Goal: Transaction & Acquisition: Obtain resource

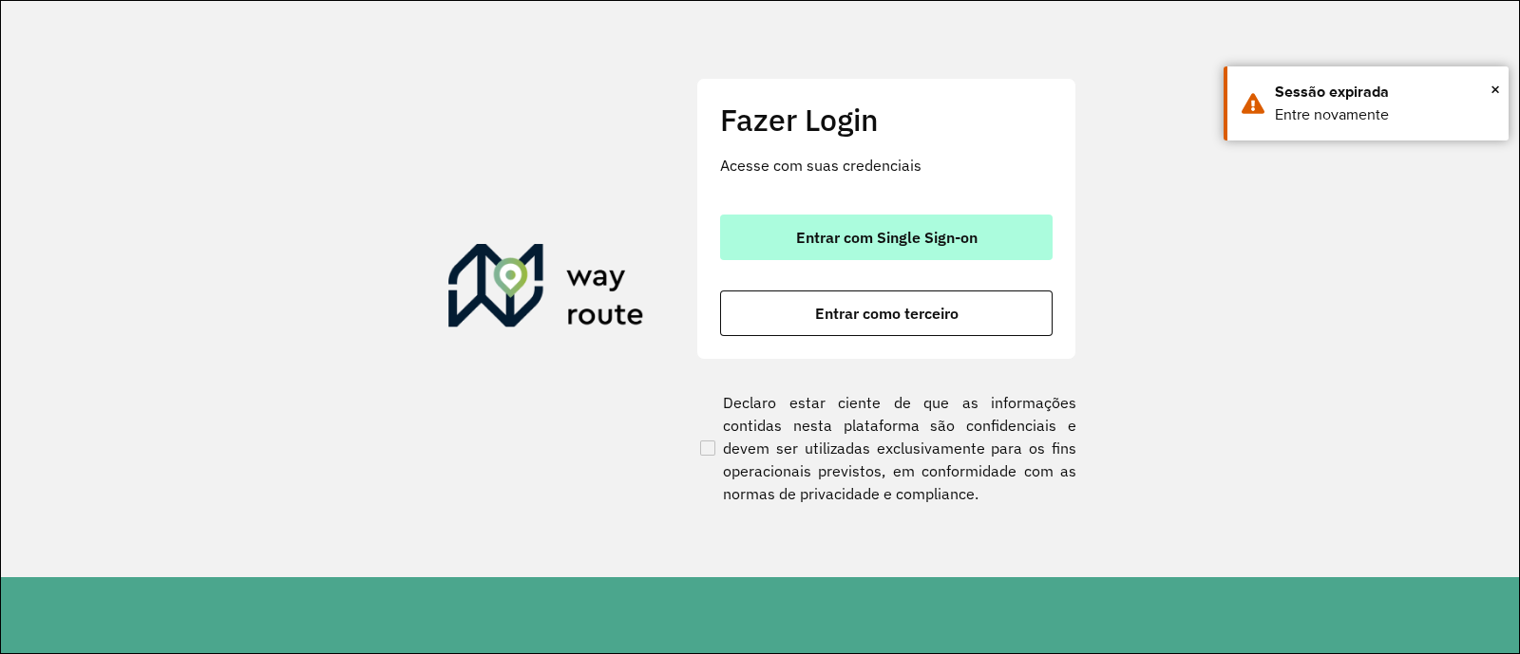
click at [824, 218] on button "Entrar com Single Sign-on" at bounding box center [886, 238] width 332 height 46
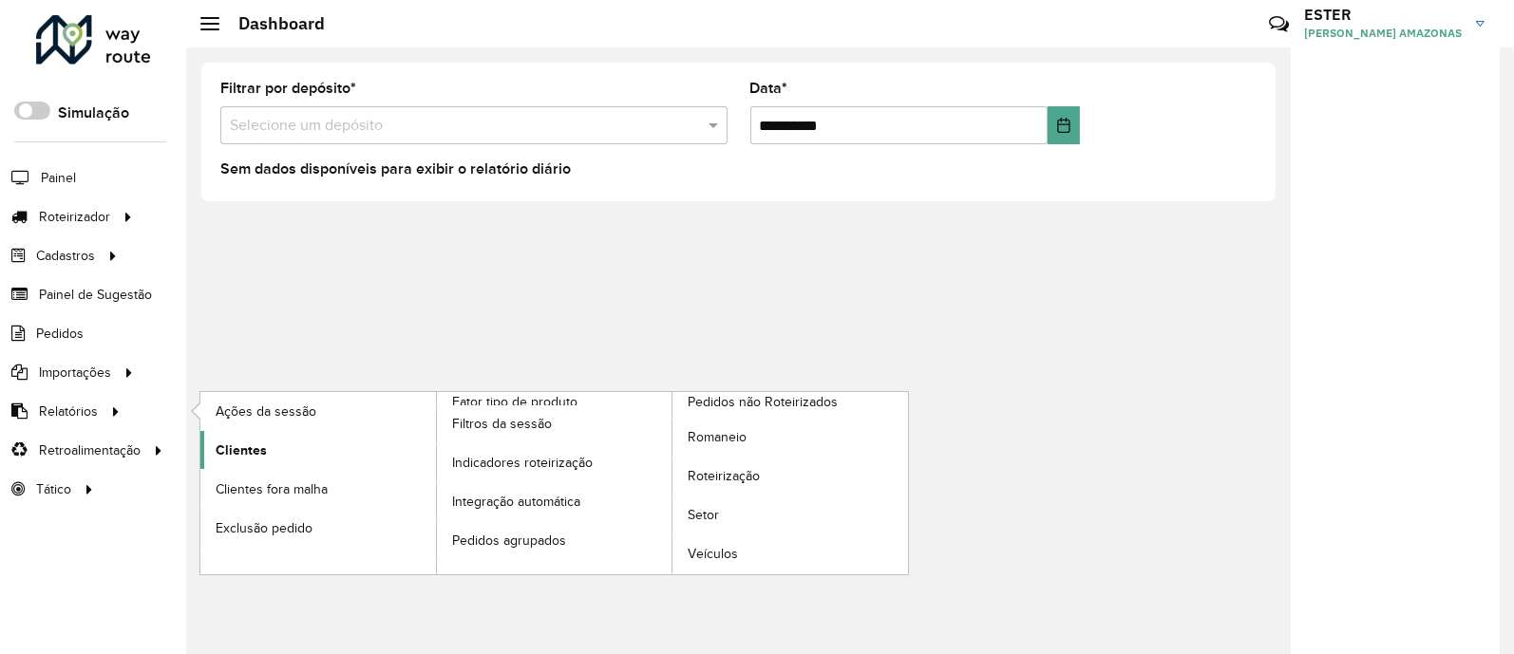
click at [255, 442] on span "Clientes" at bounding box center [241, 451] width 51 height 20
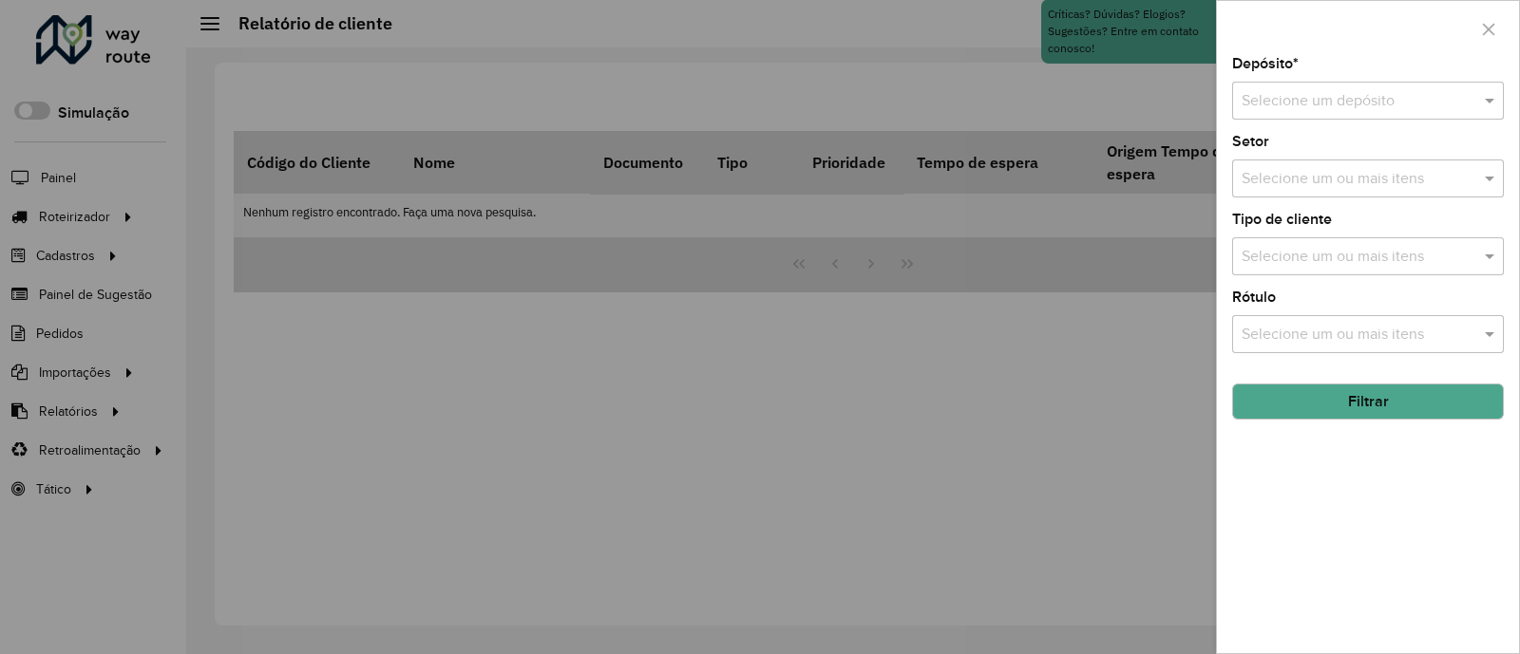
click at [1297, 108] on input "text" at bounding box center [1348, 101] width 215 height 23
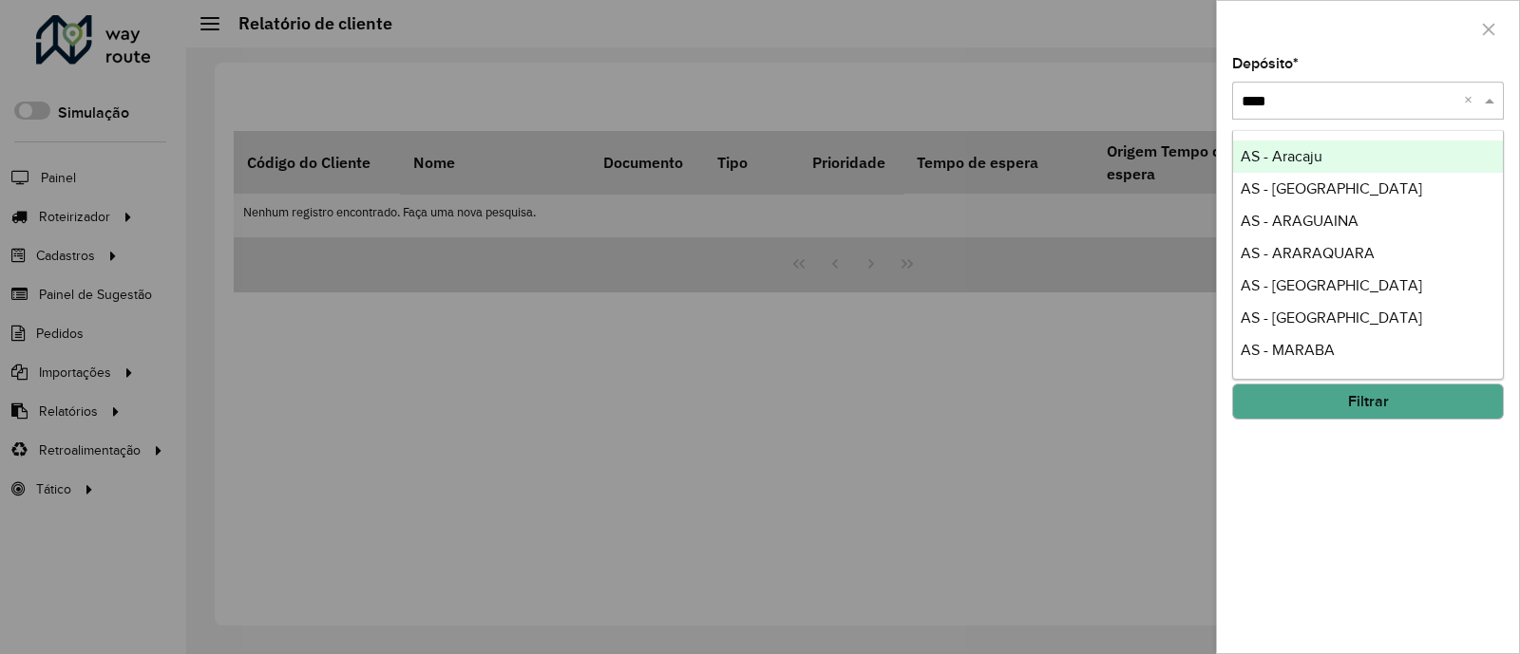
type input "*****"
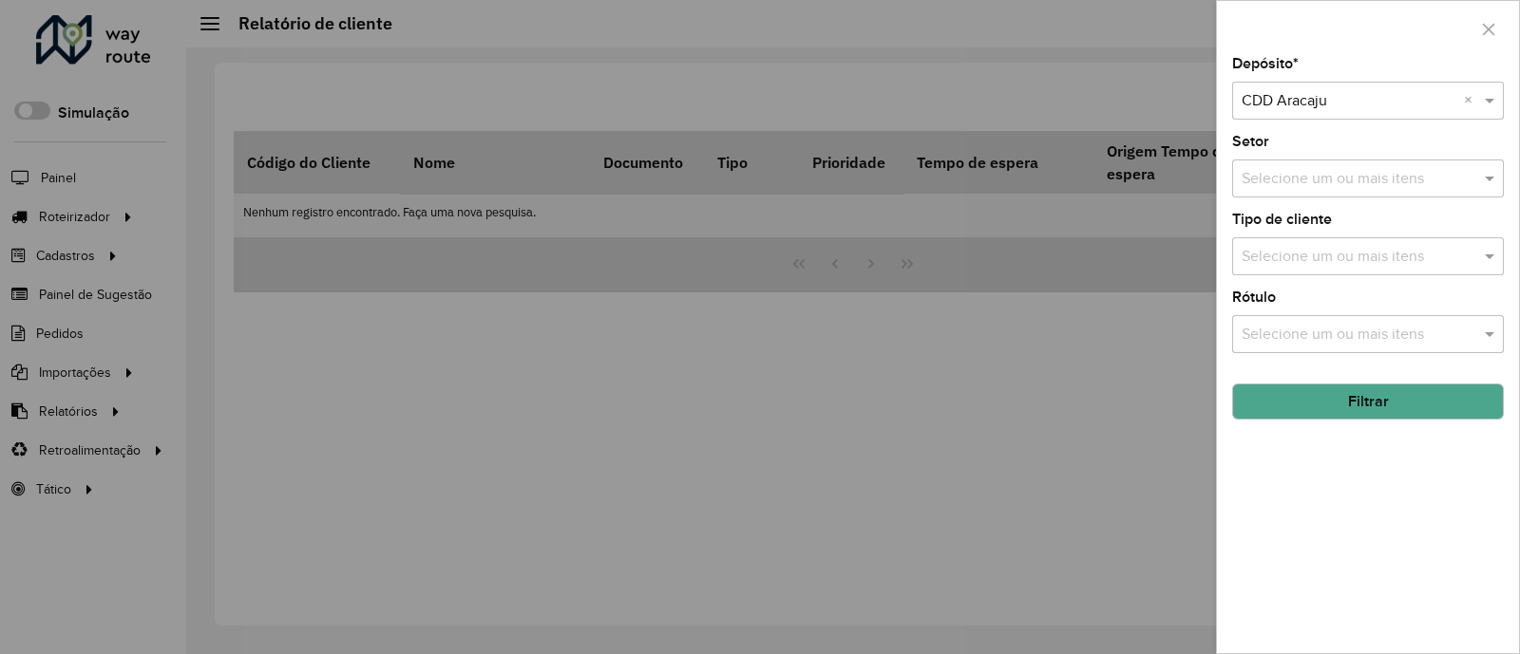
click at [1391, 387] on button "Filtrar" at bounding box center [1368, 402] width 272 height 36
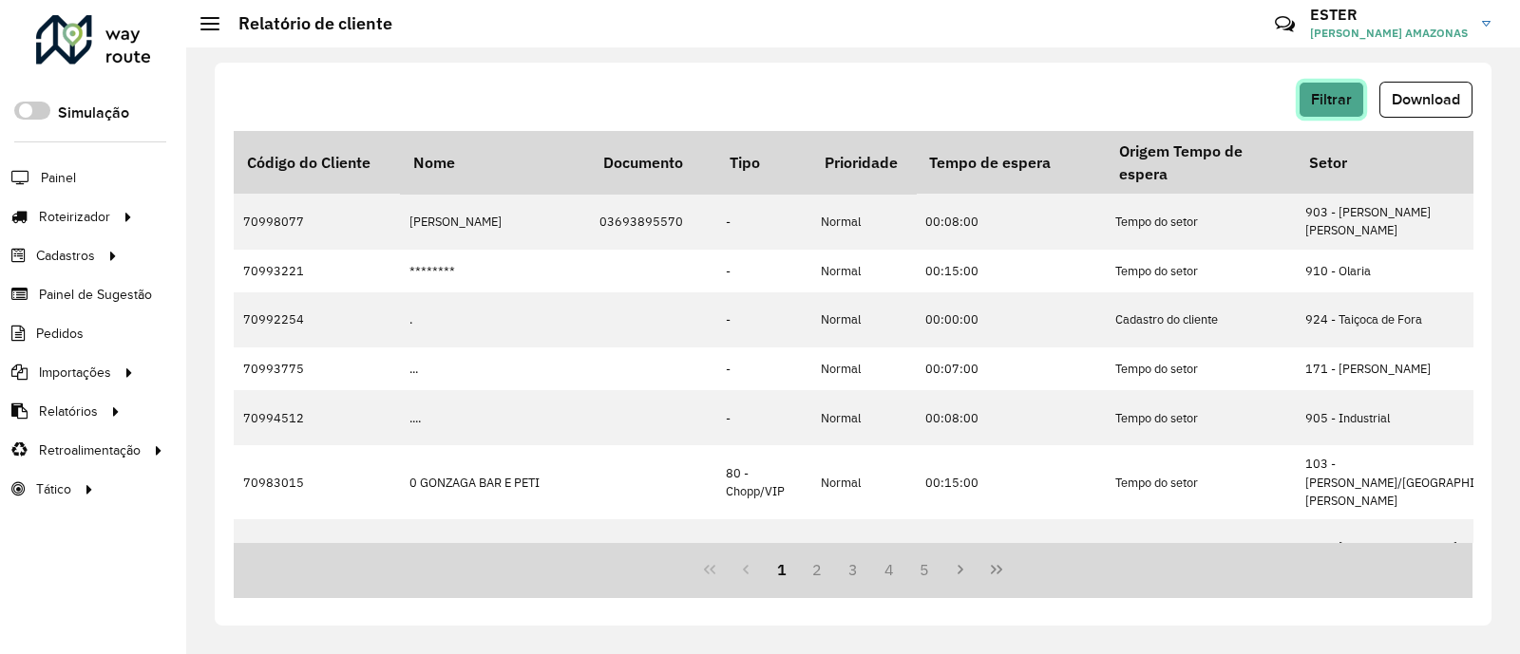
click at [1344, 87] on button "Filtrar" at bounding box center [1331, 100] width 66 height 36
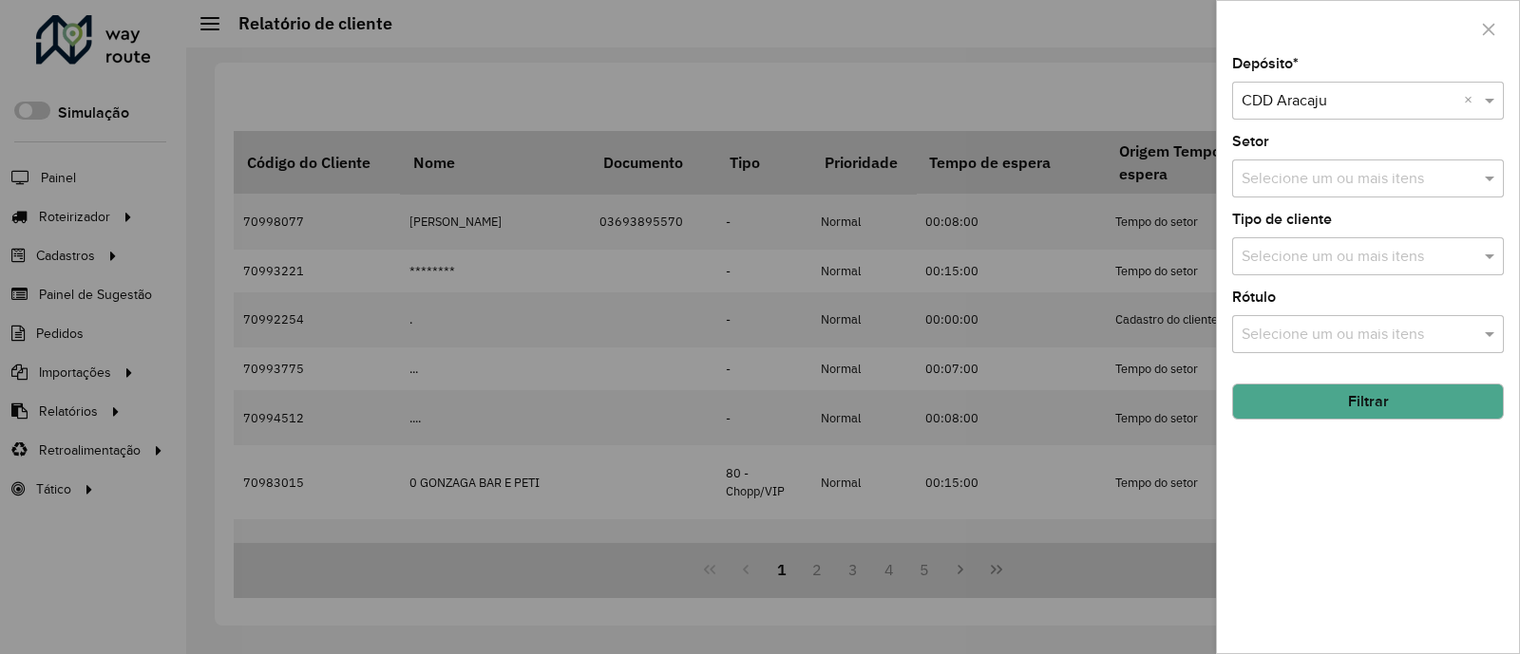
click at [1352, 96] on input "text" at bounding box center [1348, 101] width 215 height 23
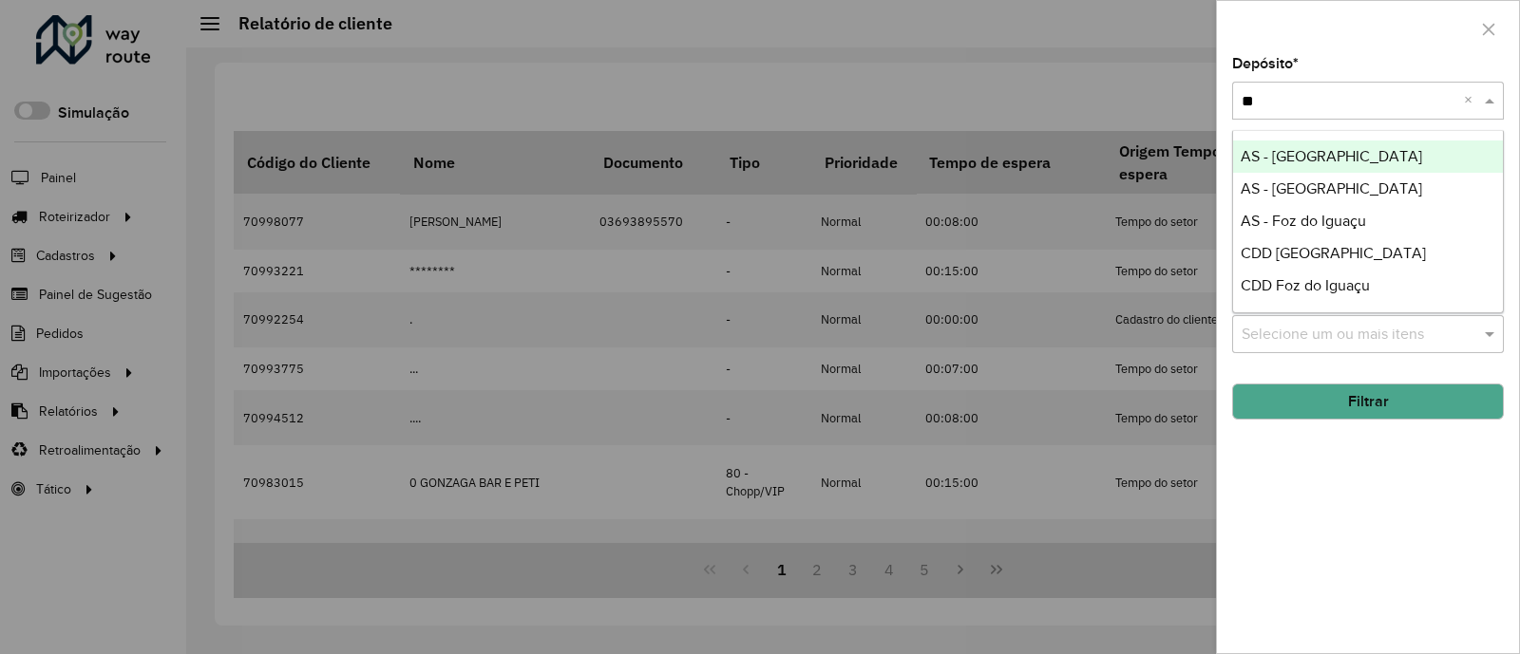
type input "***"
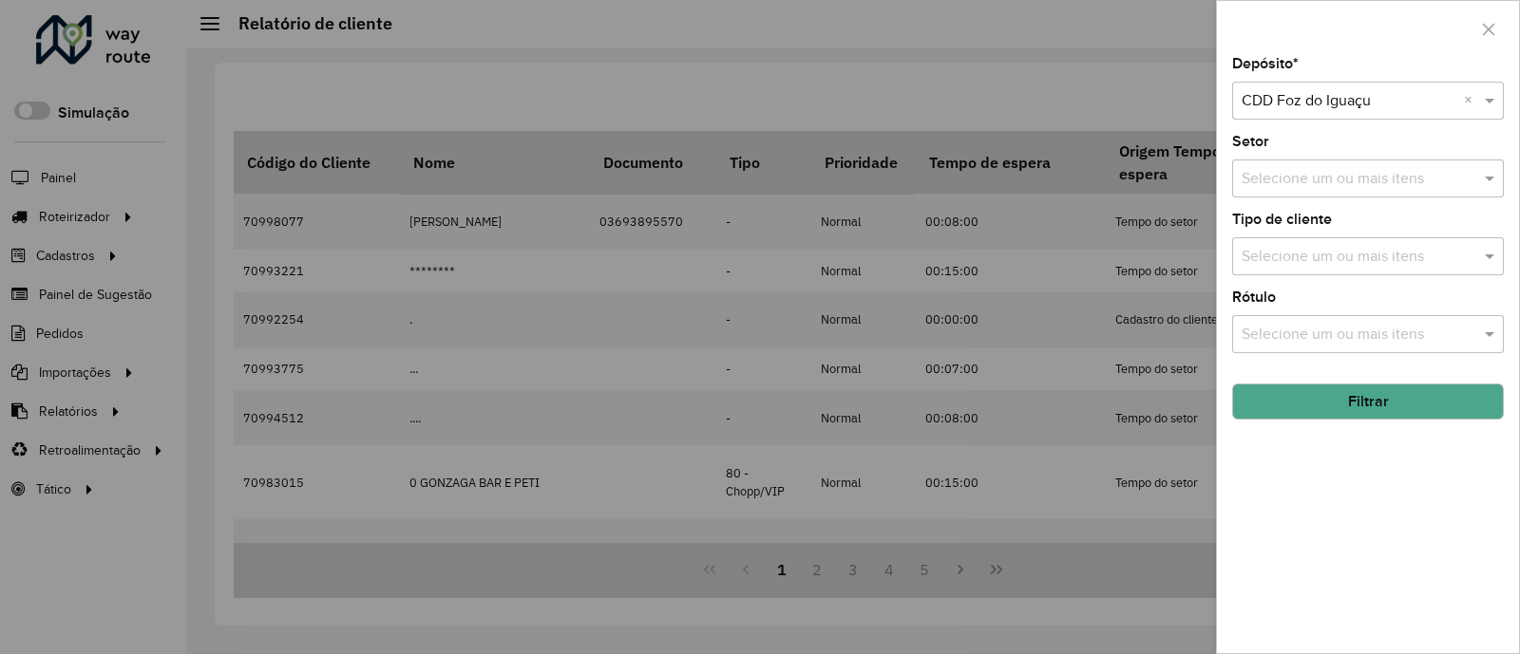
click at [1366, 395] on button "Filtrar" at bounding box center [1368, 402] width 272 height 36
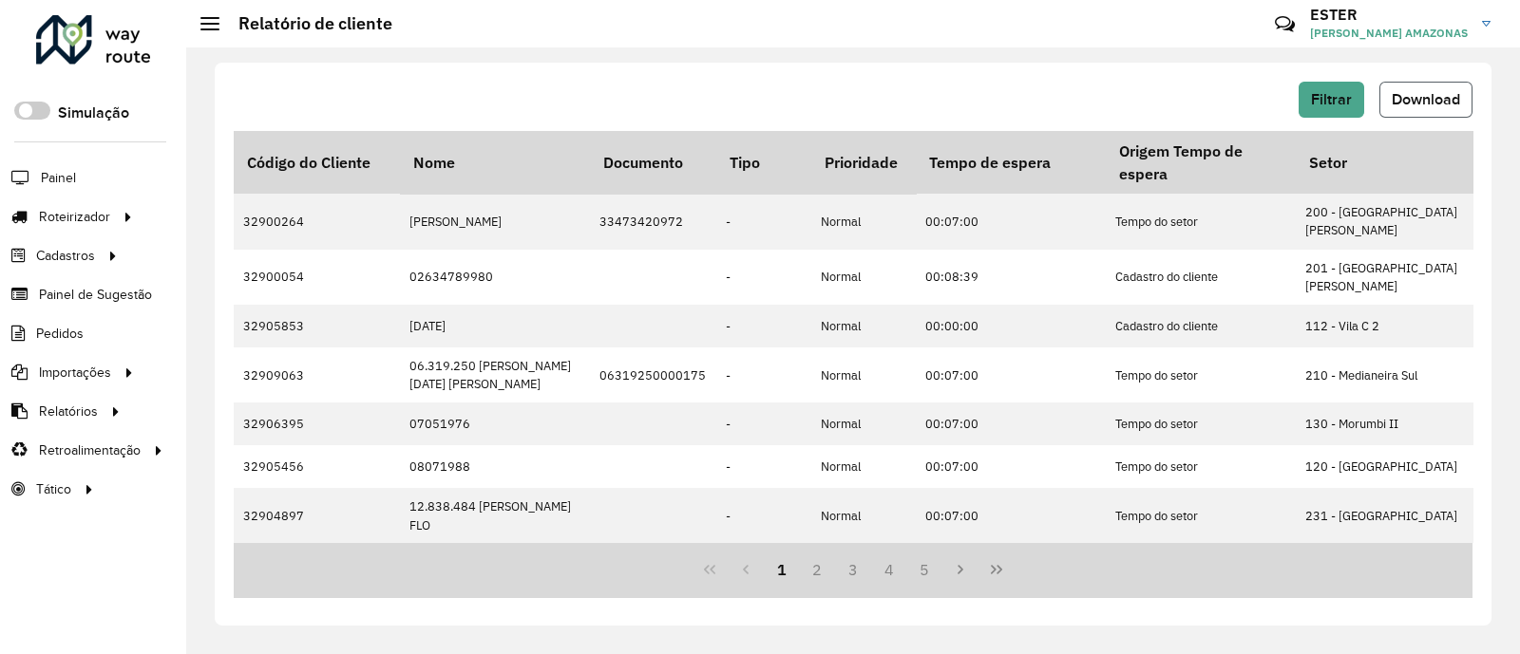
click at [1428, 105] on span "Download" at bounding box center [1425, 99] width 68 height 16
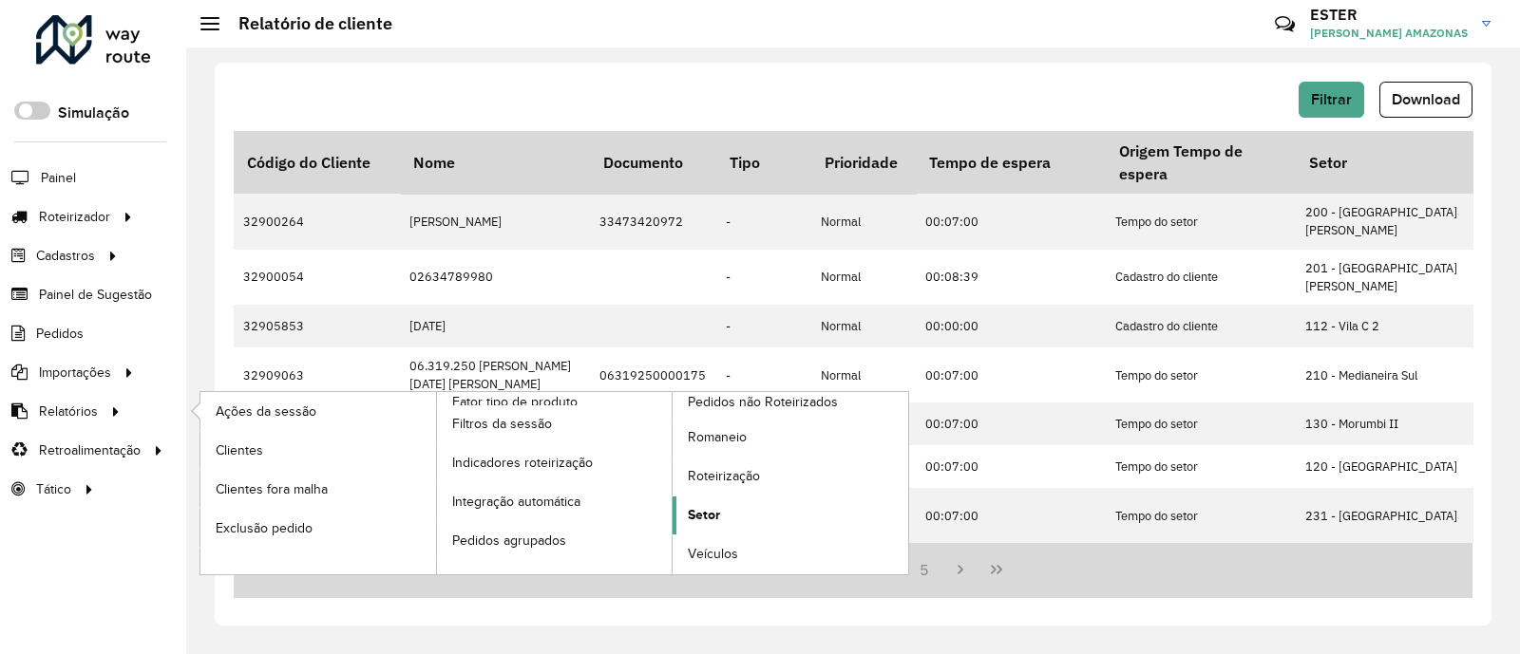
click at [703, 515] on span "Setor" at bounding box center [704, 515] width 32 height 20
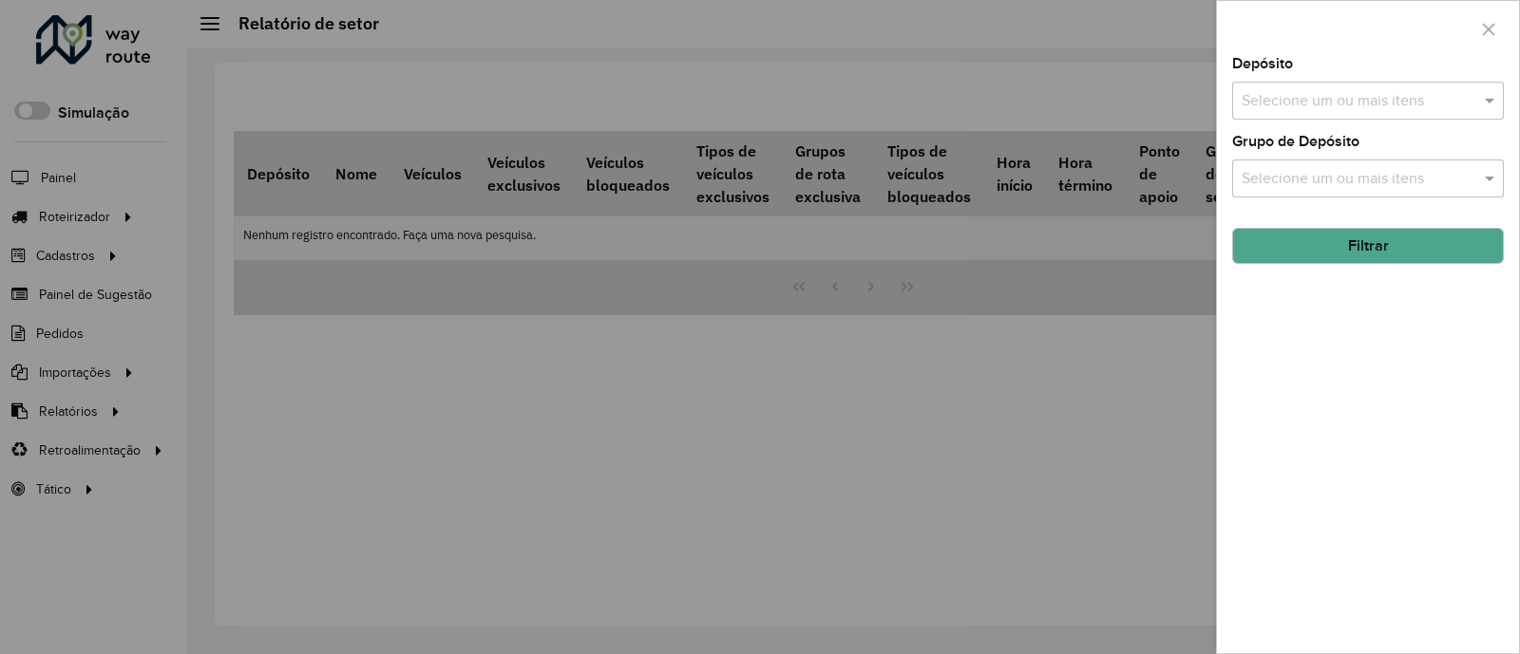
click at [1345, 92] on input "text" at bounding box center [1358, 101] width 243 height 23
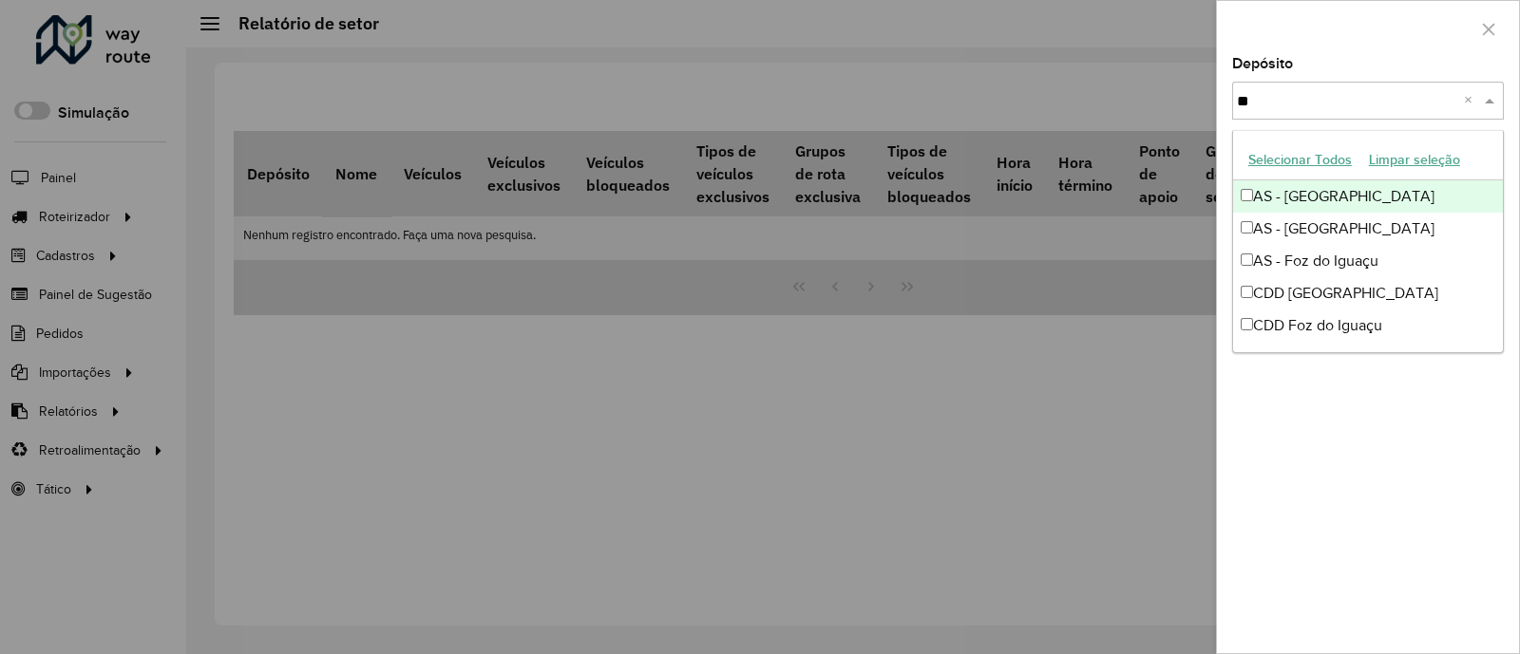
type input "***"
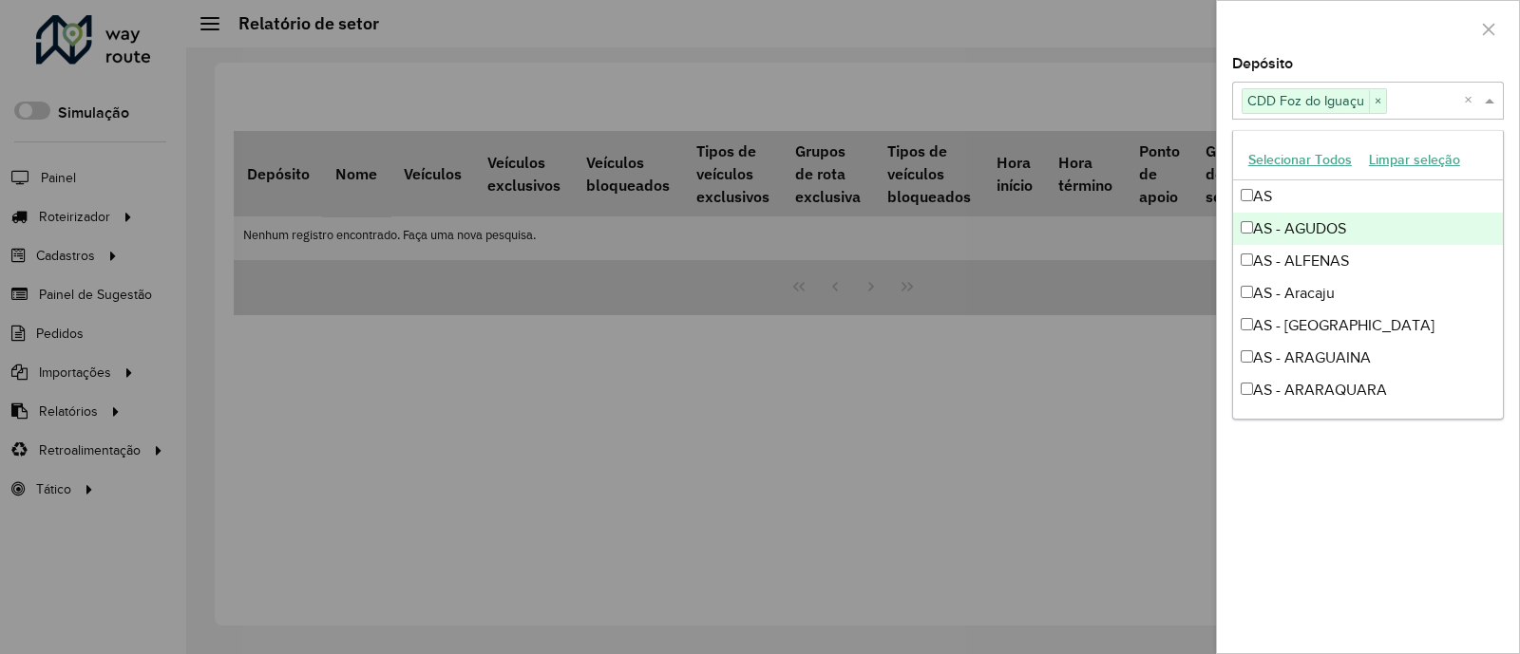
click at [1404, 47] on div at bounding box center [1368, 29] width 302 height 56
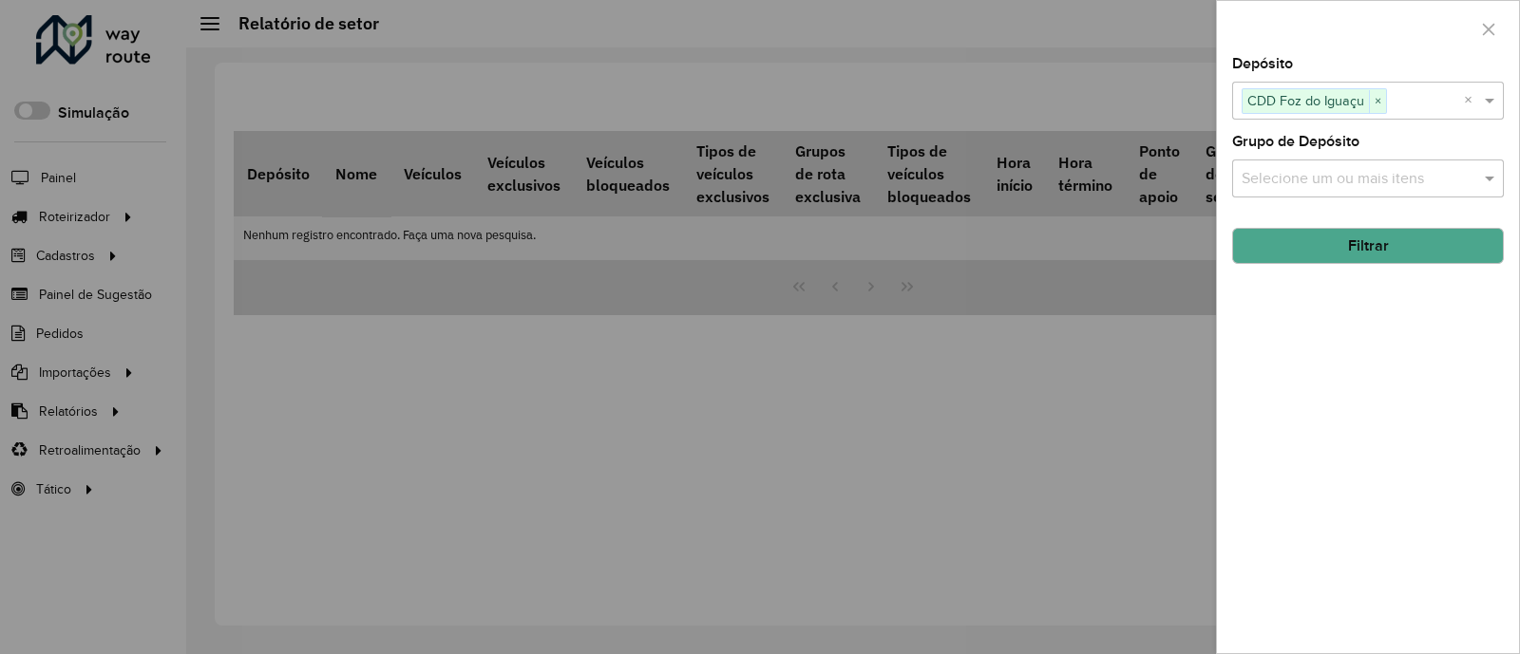
click at [1377, 236] on button "Filtrar" at bounding box center [1368, 246] width 272 height 36
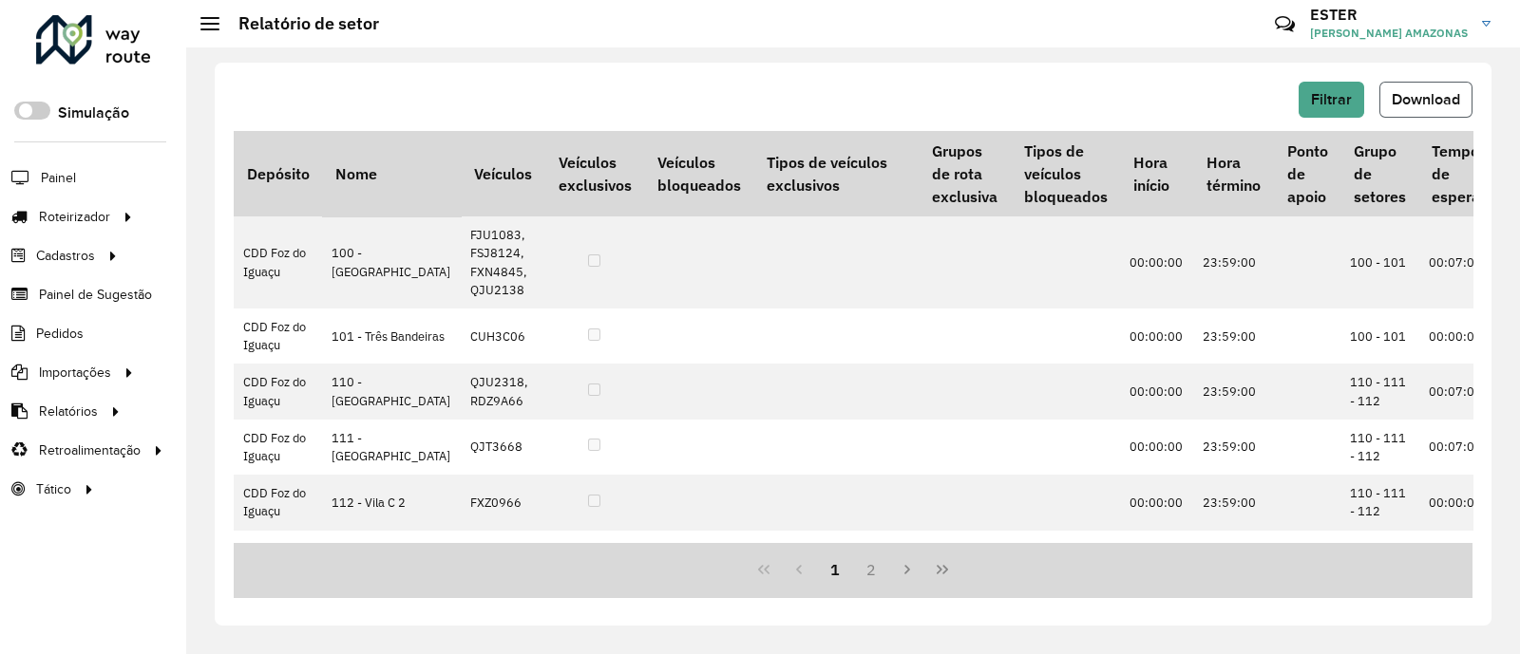
click at [1426, 102] on span "Download" at bounding box center [1425, 99] width 68 height 16
